Goal: Task Accomplishment & Management: Manage account settings

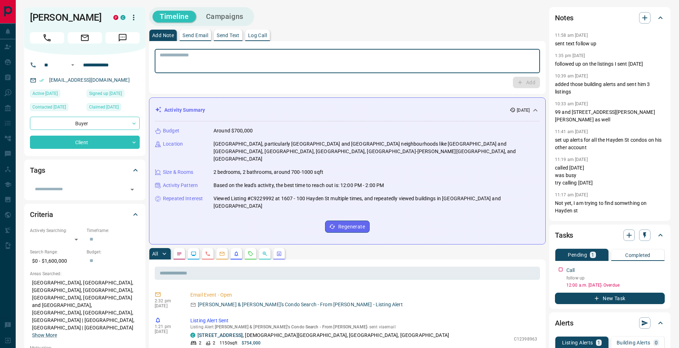
click at [201, 56] on textarea at bounding box center [348, 61] width 376 height 18
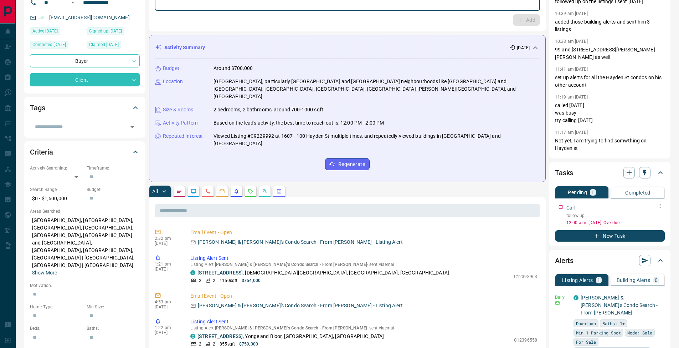
click at [661, 207] on icon "button" at bounding box center [661, 206] width 6 height 6
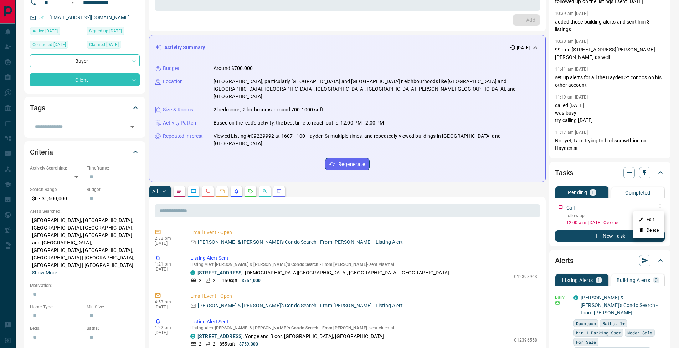
click at [655, 217] on li "Edit" at bounding box center [648, 219] width 31 height 11
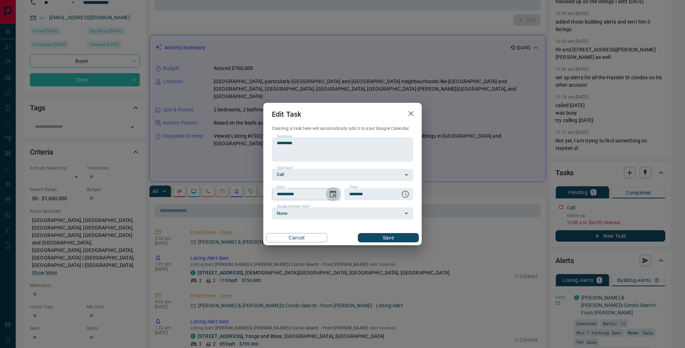
click at [333, 195] on icon "Choose date, selected date is Sep 13, 2025" at bounding box center [333, 193] width 6 height 7
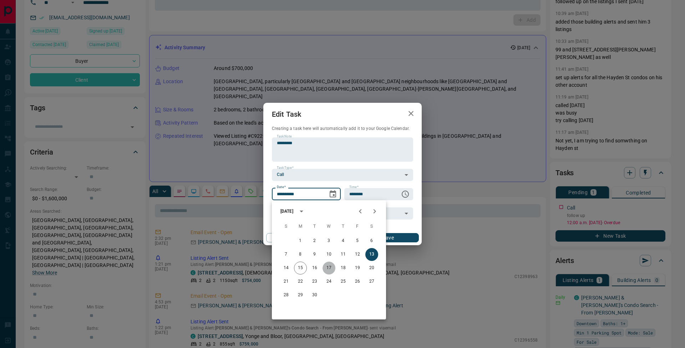
click at [330, 270] on button "17" at bounding box center [328, 267] width 13 height 13
type input "**********"
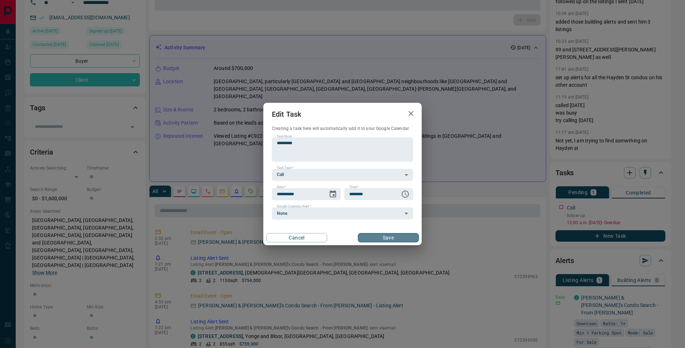
click at [399, 236] on button "Save" at bounding box center [388, 237] width 61 height 9
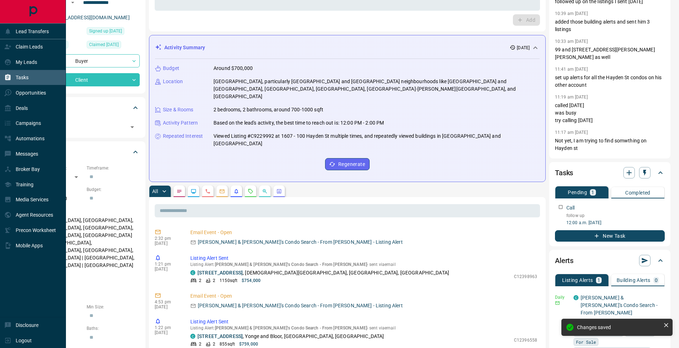
click at [12, 78] on div "Tasks" at bounding box center [16, 78] width 24 height 12
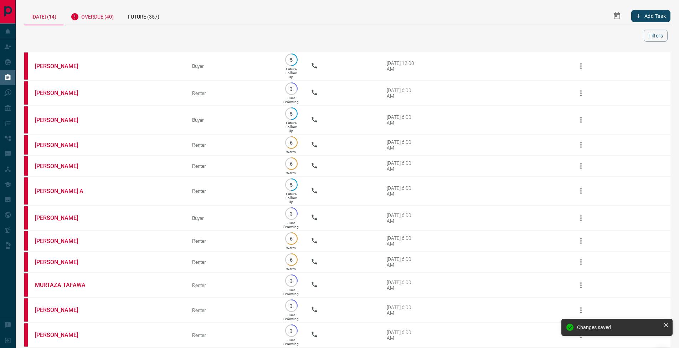
click at [100, 21] on div "Overdue (40)" at bounding box center [91, 15] width 57 height 17
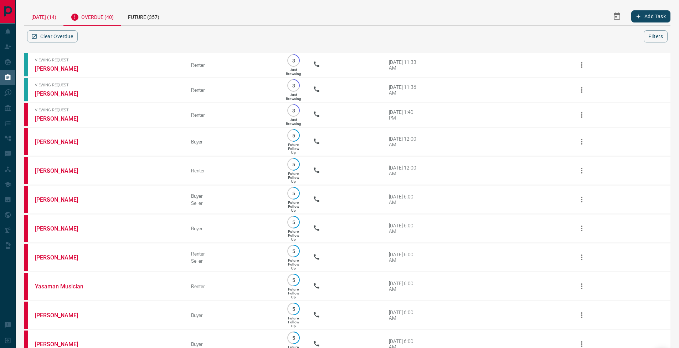
click at [46, 13] on div "[DATE] (14)" at bounding box center [43, 16] width 39 height 18
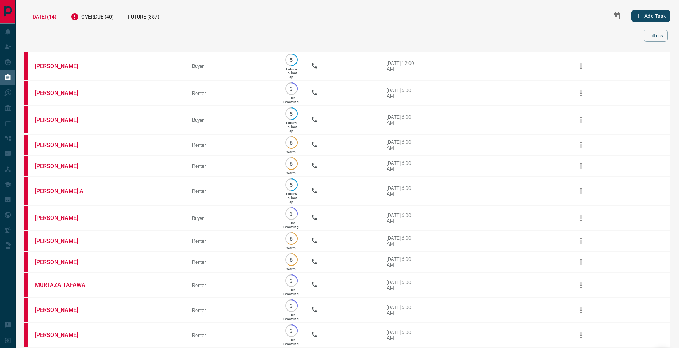
click at [412, 28] on div "[DATE] (14) Overdue (40) Future (357) Add Task Filters" at bounding box center [347, 24] width 647 height 35
click at [100, 16] on div "Overdue (40)" at bounding box center [91, 15] width 57 height 17
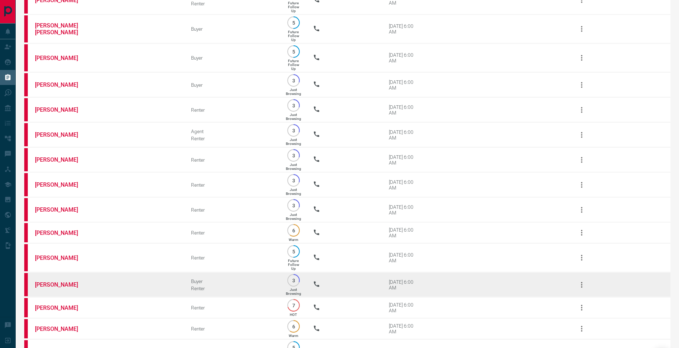
scroll to position [831, 0]
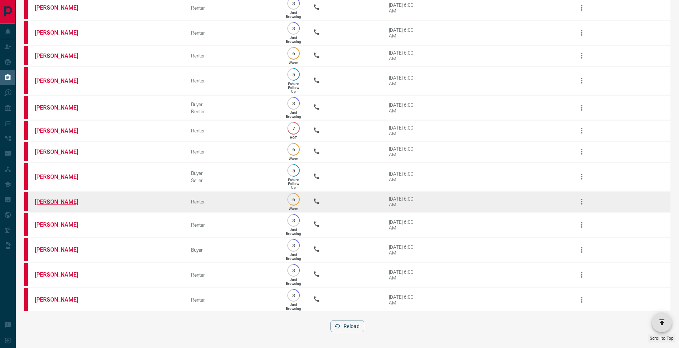
click at [53, 200] on link "[PERSON_NAME]" at bounding box center [61, 201] width 53 height 7
